Goal: Task Accomplishment & Management: Manage account settings

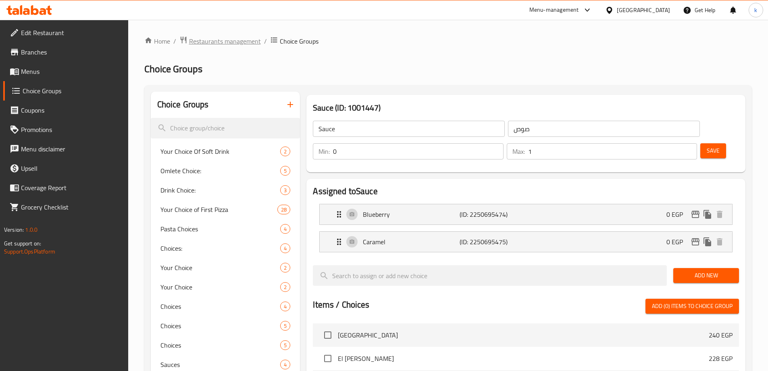
click at [227, 44] on span "Restaurants management" at bounding box center [225, 41] width 72 height 10
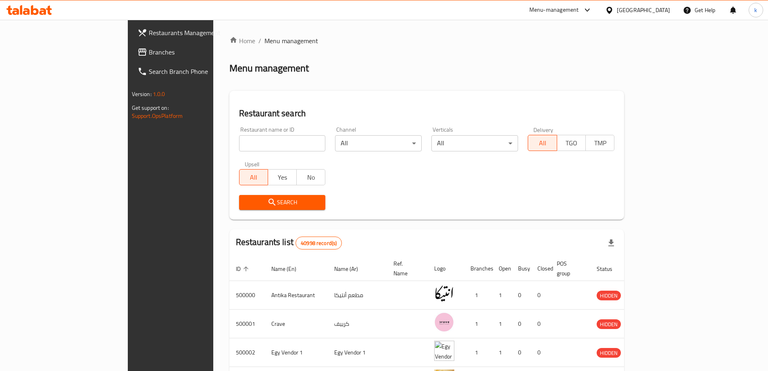
click at [149, 54] on span "Branches" at bounding box center [199, 52] width 101 height 10
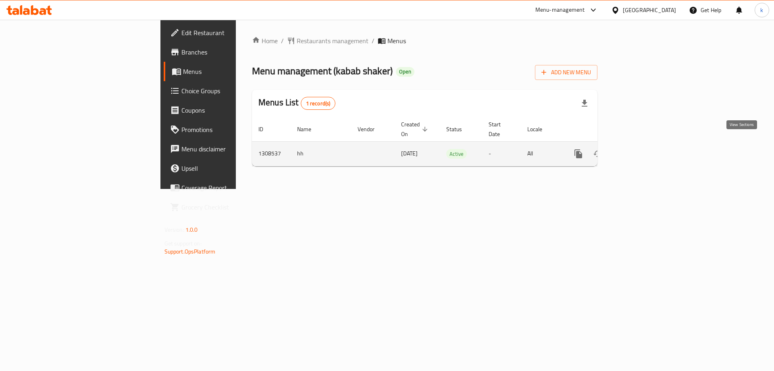
click at [641, 150] on icon "enhanced table" at bounding box center [636, 153] width 7 height 7
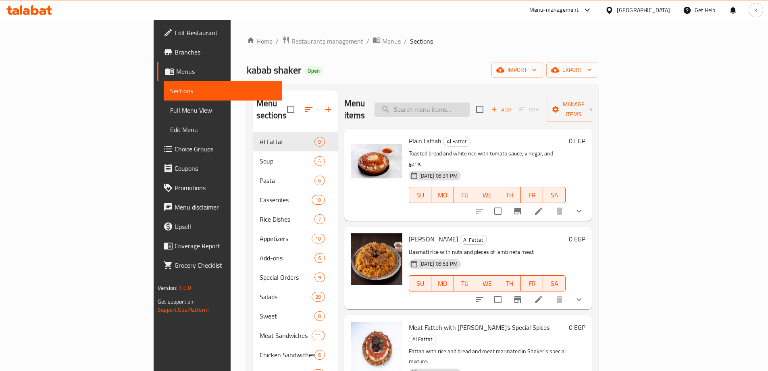
click at [470, 105] on input "search" at bounding box center [422, 109] width 95 height 14
paste input "Alexandrian Liver"
type input "Alexandrian Liver"
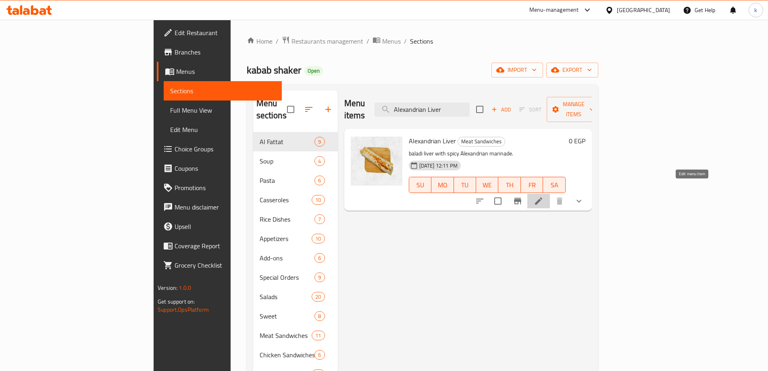
click at [543, 197] on icon at bounding box center [538, 200] width 7 height 7
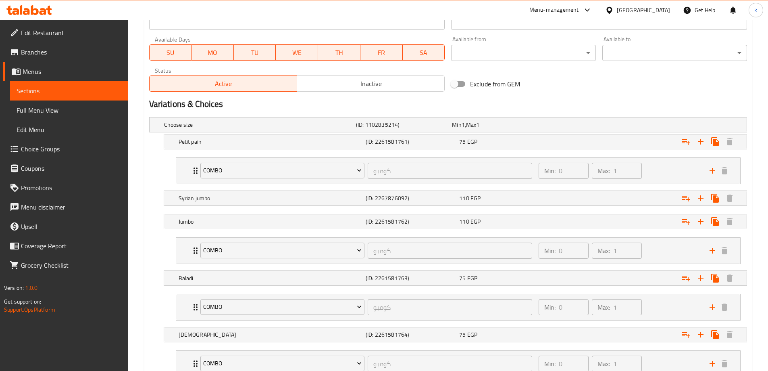
scroll to position [432, 0]
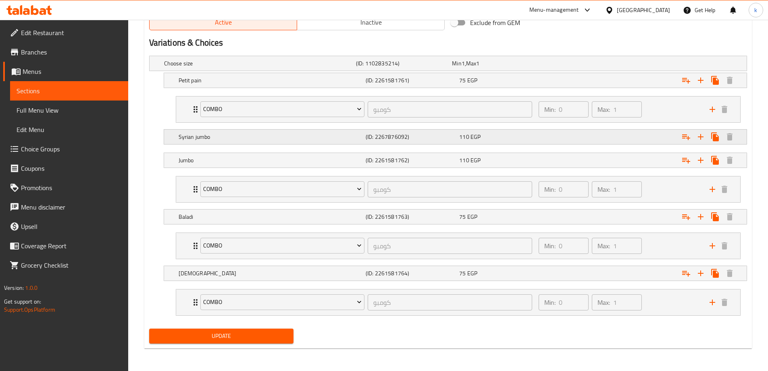
click at [221, 140] on h5 "Syrian jumbo" at bounding box center [271, 137] width 184 height 8
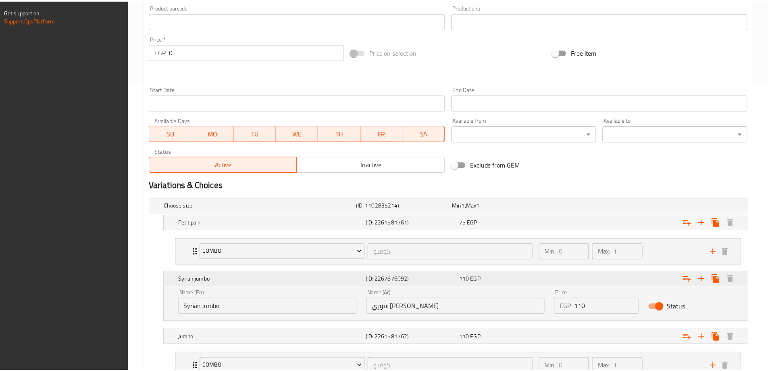
scroll to position [466, 0]
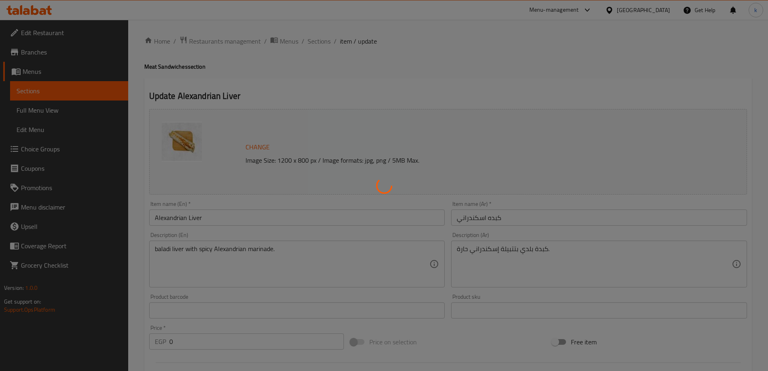
type input "كومبو"
type input "0"
type input "1"
type input "كومبو"
type input "0"
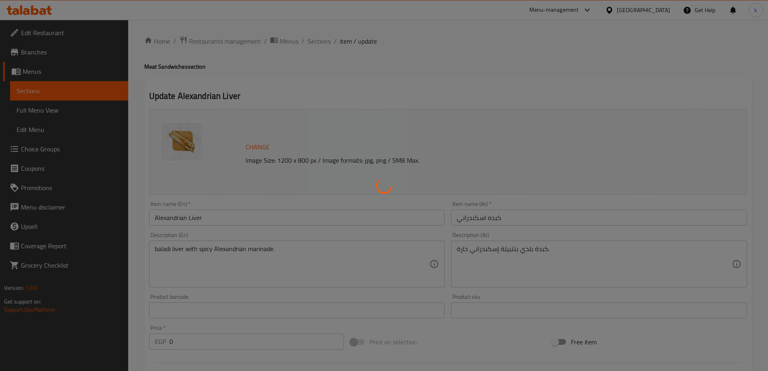
type input "1"
type input "كومبو"
type input "0"
type input "1"
type input "كومبو"
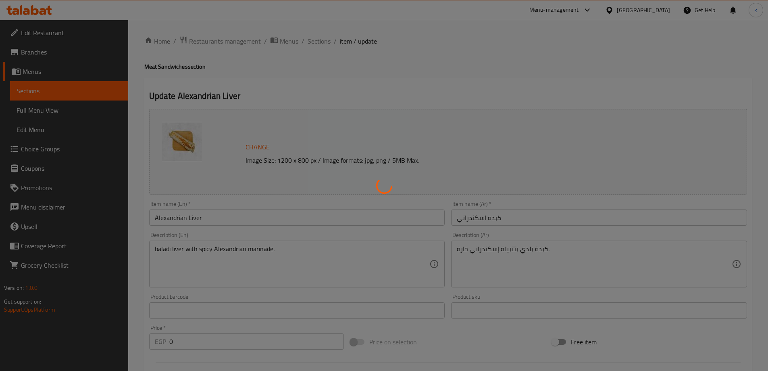
type input "0"
type input "1"
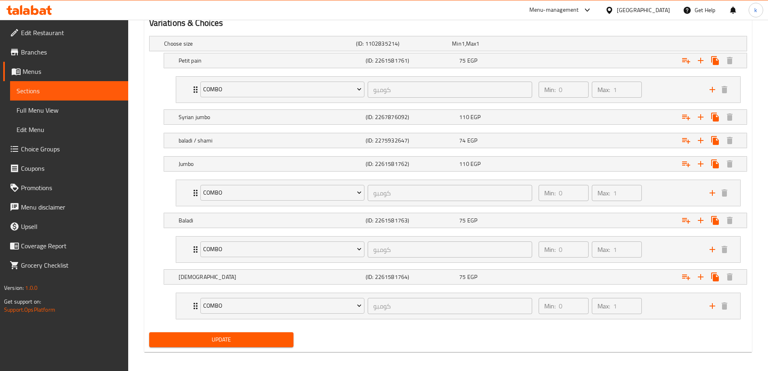
scroll to position [455, 0]
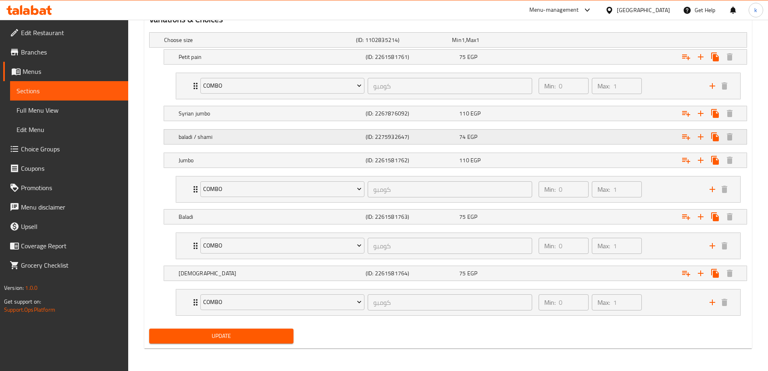
click at [234, 129] on div "baladi / shami (ID: 2275932647) 74 EGP" at bounding box center [458, 137] width 562 height 18
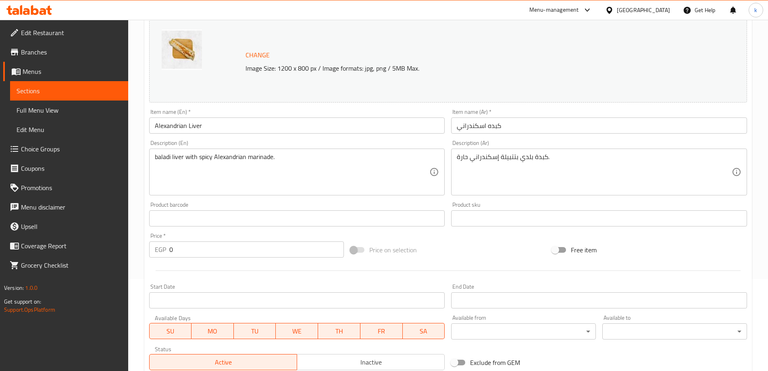
scroll to position [0, 0]
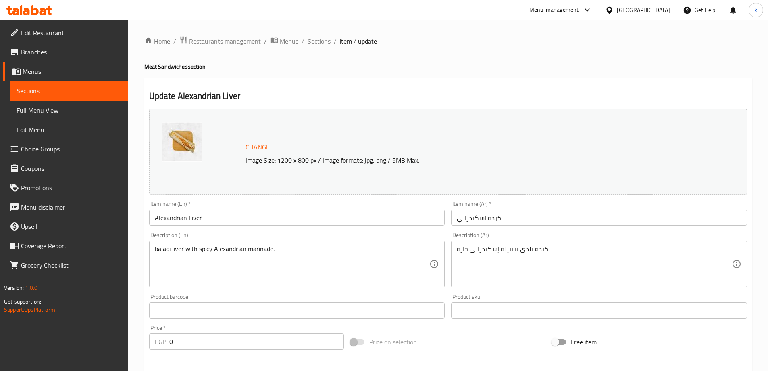
click at [221, 38] on span "Restaurants management" at bounding box center [225, 41] width 72 height 10
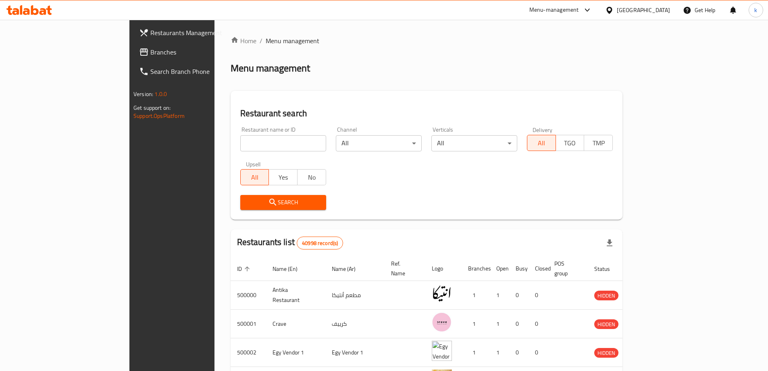
click at [150, 55] on span "Branches" at bounding box center [200, 52] width 101 height 10
